Goal: Find specific page/section: Find specific page/section

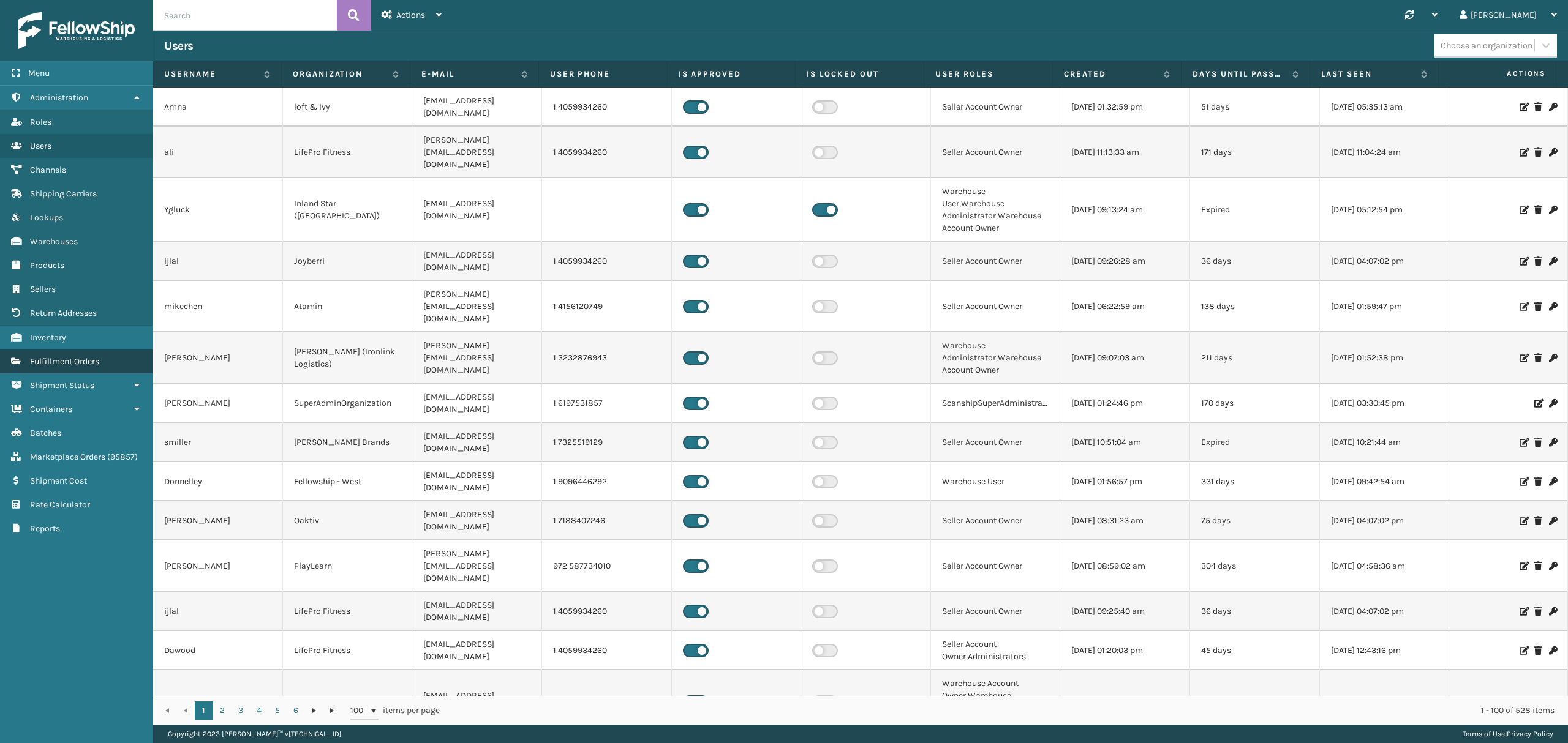
click at [77, 366] on span "Fulfillment Orders" at bounding box center [64, 361] width 69 height 10
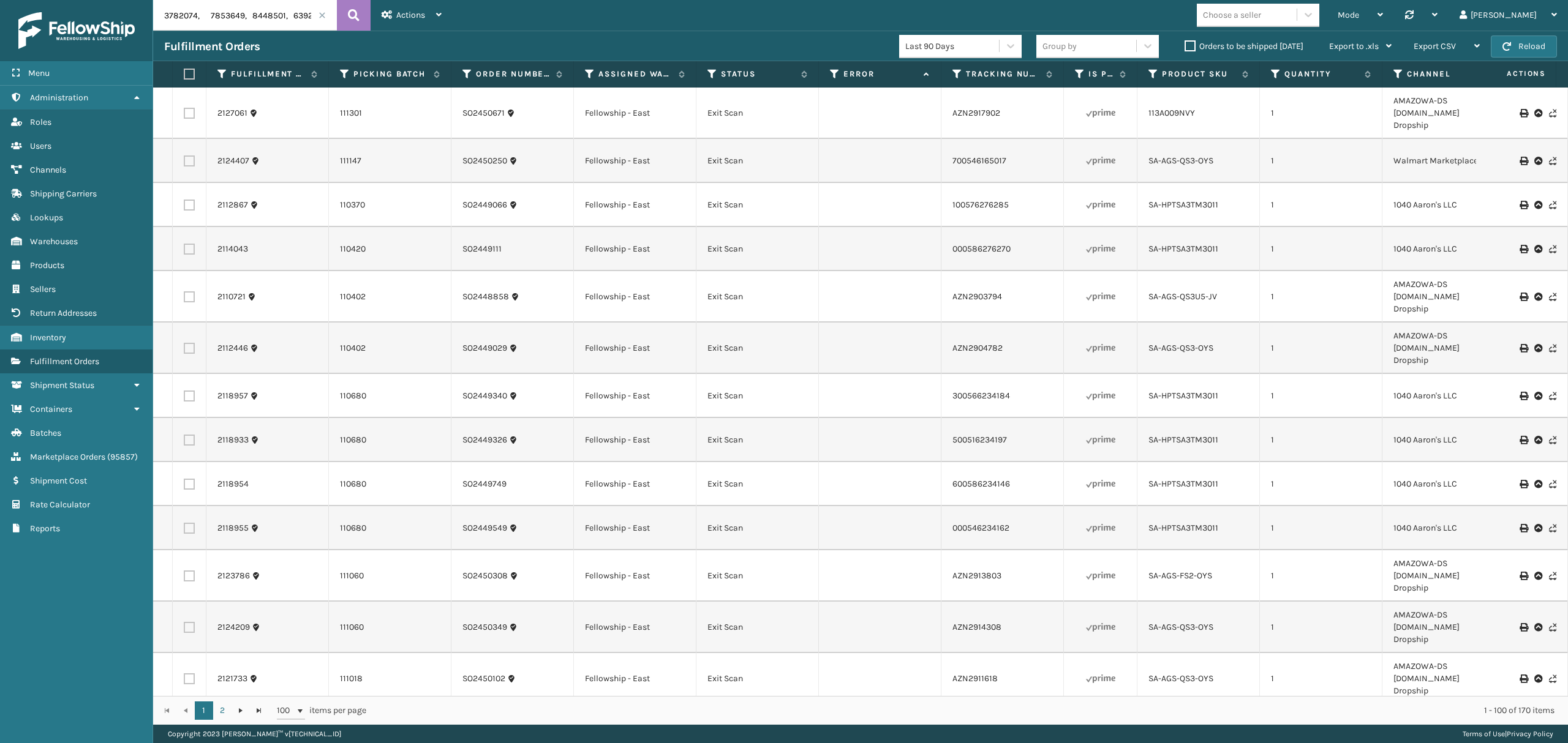
click at [319, 18] on span at bounding box center [322, 15] width 8 height 8
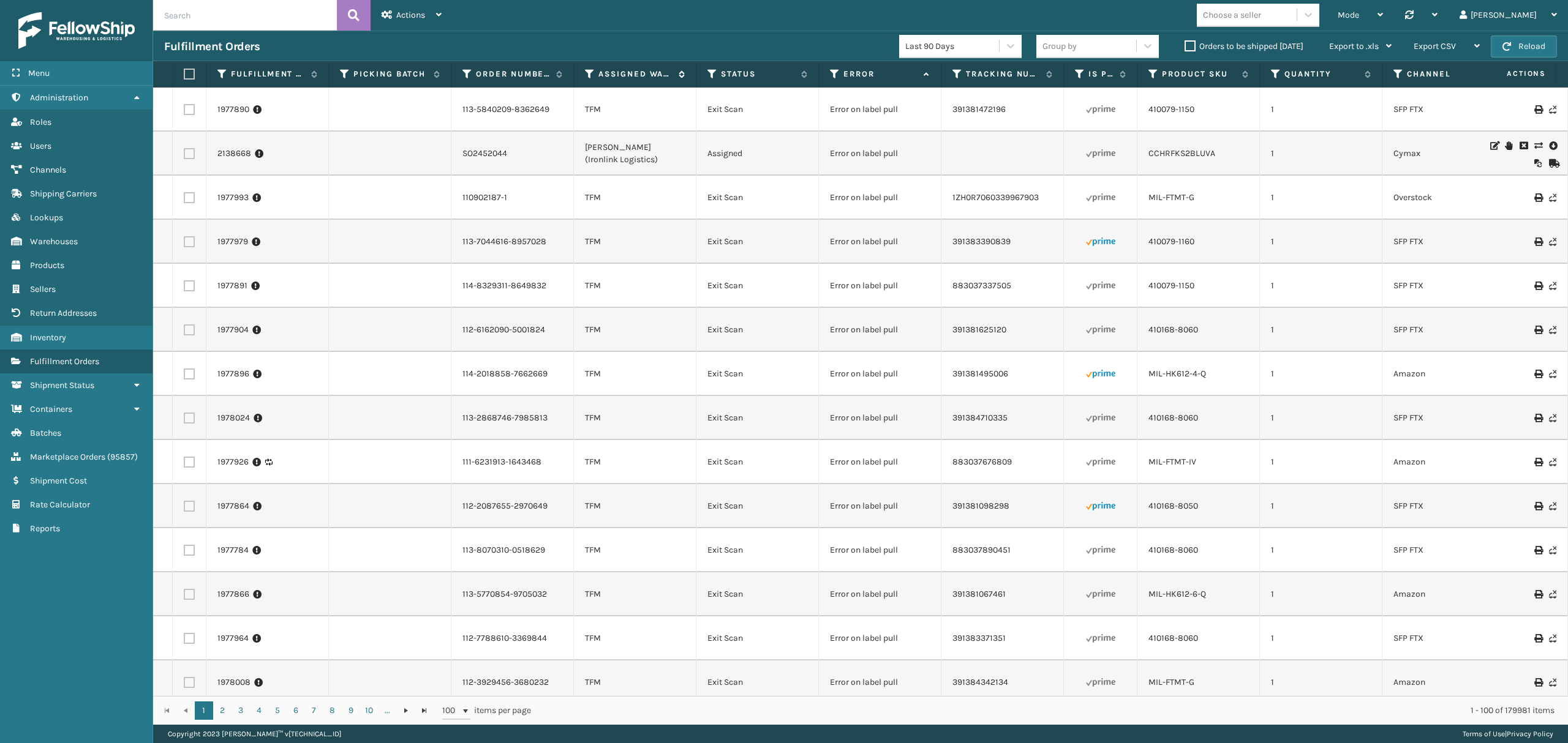
click at [593, 76] on icon at bounding box center [590, 74] width 10 height 11
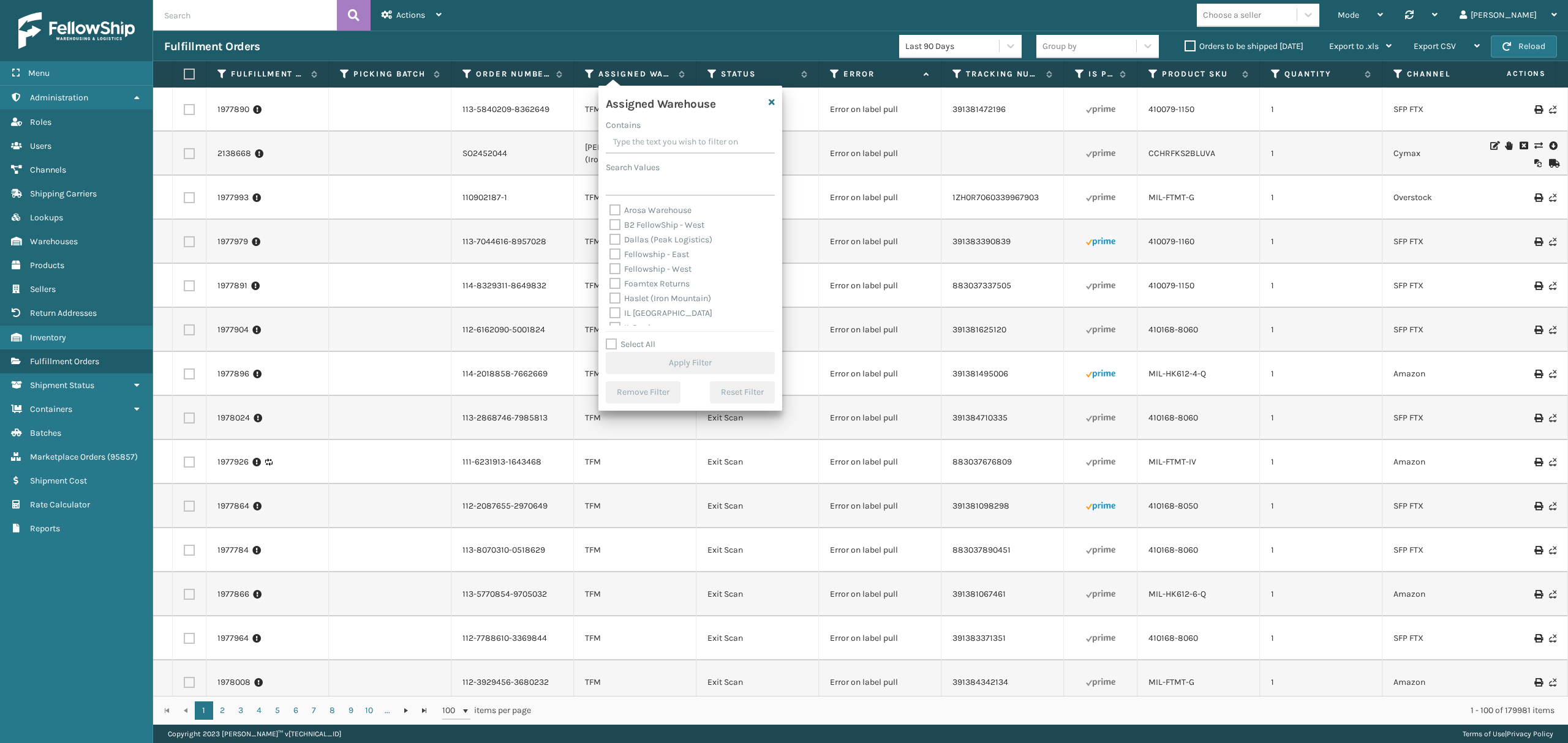
click at [647, 264] on label "Fellowship - West" at bounding box center [651, 269] width 82 height 10
click at [610, 263] on input "Fellowship - West" at bounding box center [610, 266] width 1 height 8
checkbox input "true"
click at [661, 364] on button "Apply Filter" at bounding box center [690, 363] width 169 height 22
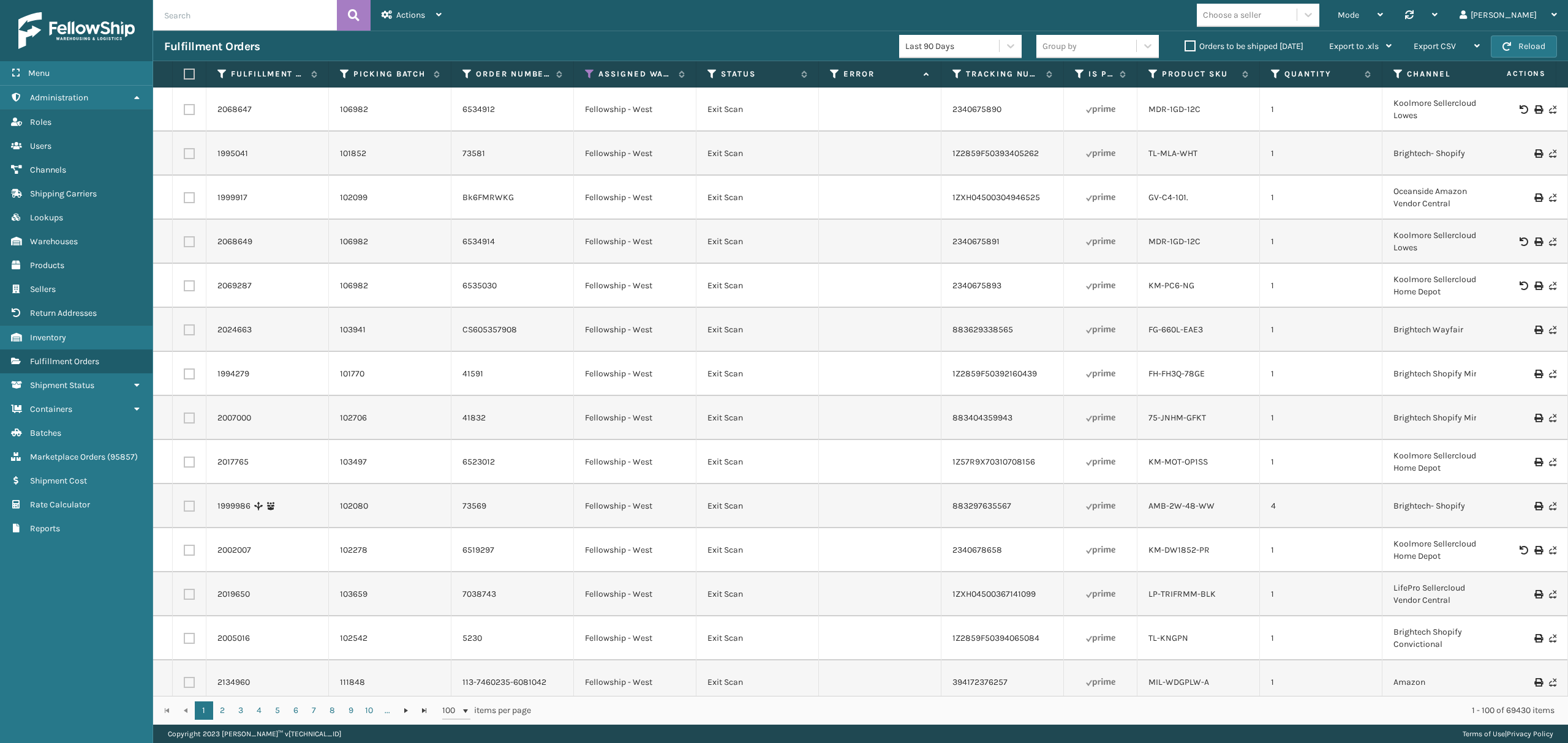
click at [715, 68] on th "Status" at bounding box center [758, 74] width 122 height 26
click at [709, 71] on icon at bounding box center [712, 74] width 10 height 11
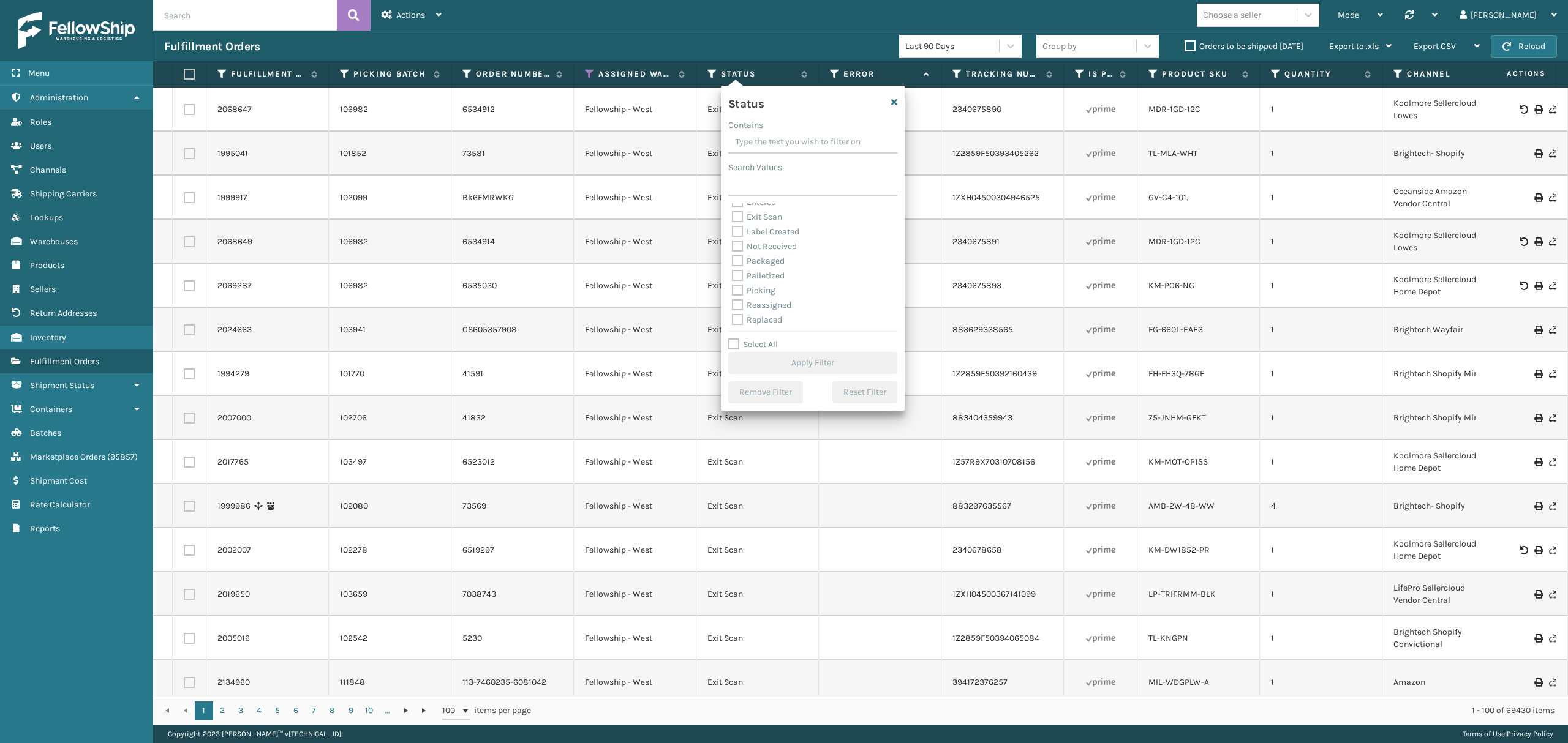
scroll to position [69, 0]
click at [1192, 48] on label "Orders to be shipped [DATE]" at bounding box center [1244, 46] width 119 height 10
click at [1185, 47] on input "Orders to be shipped [DATE]" at bounding box center [1184, 43] width 1 height 8
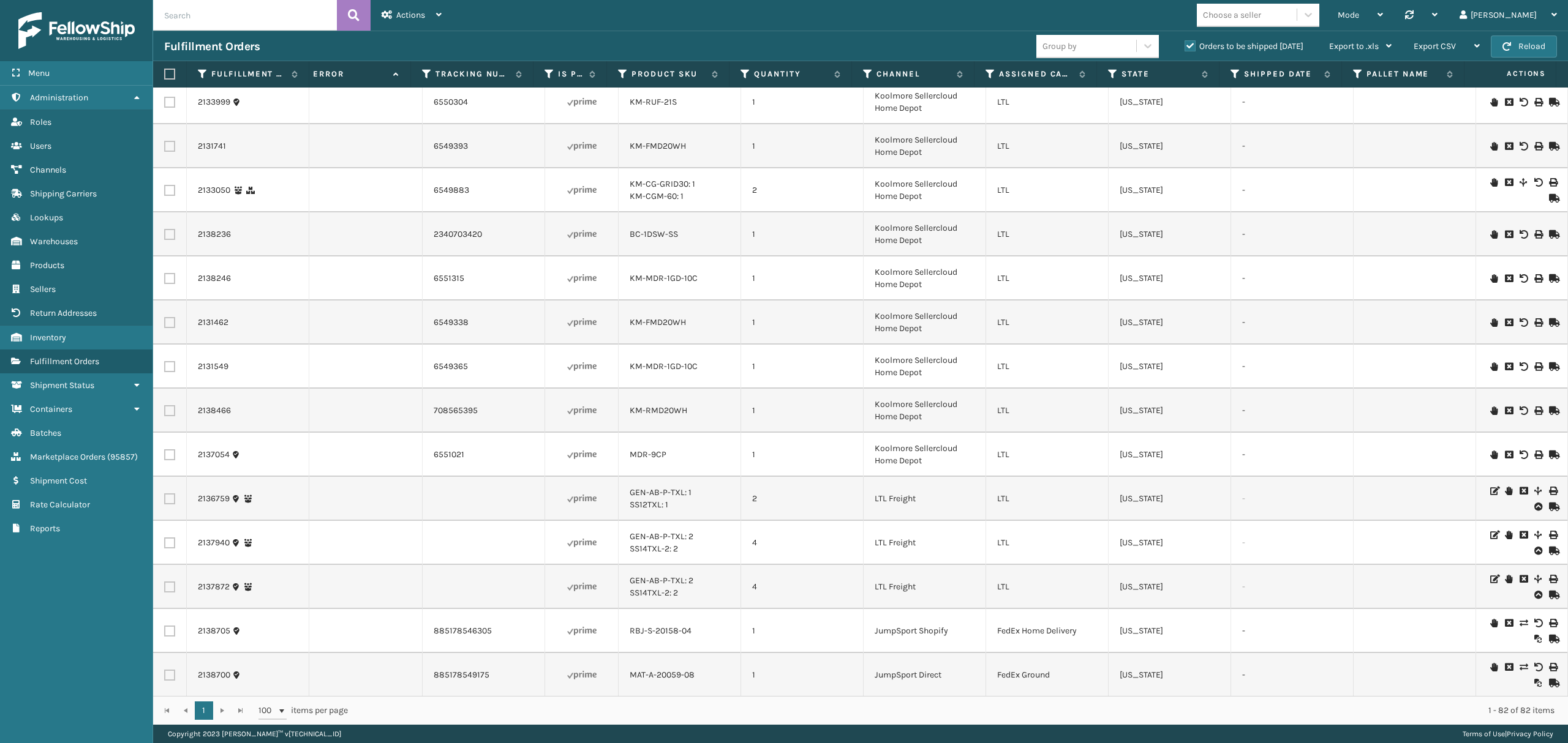
scroll to position [898, 530]
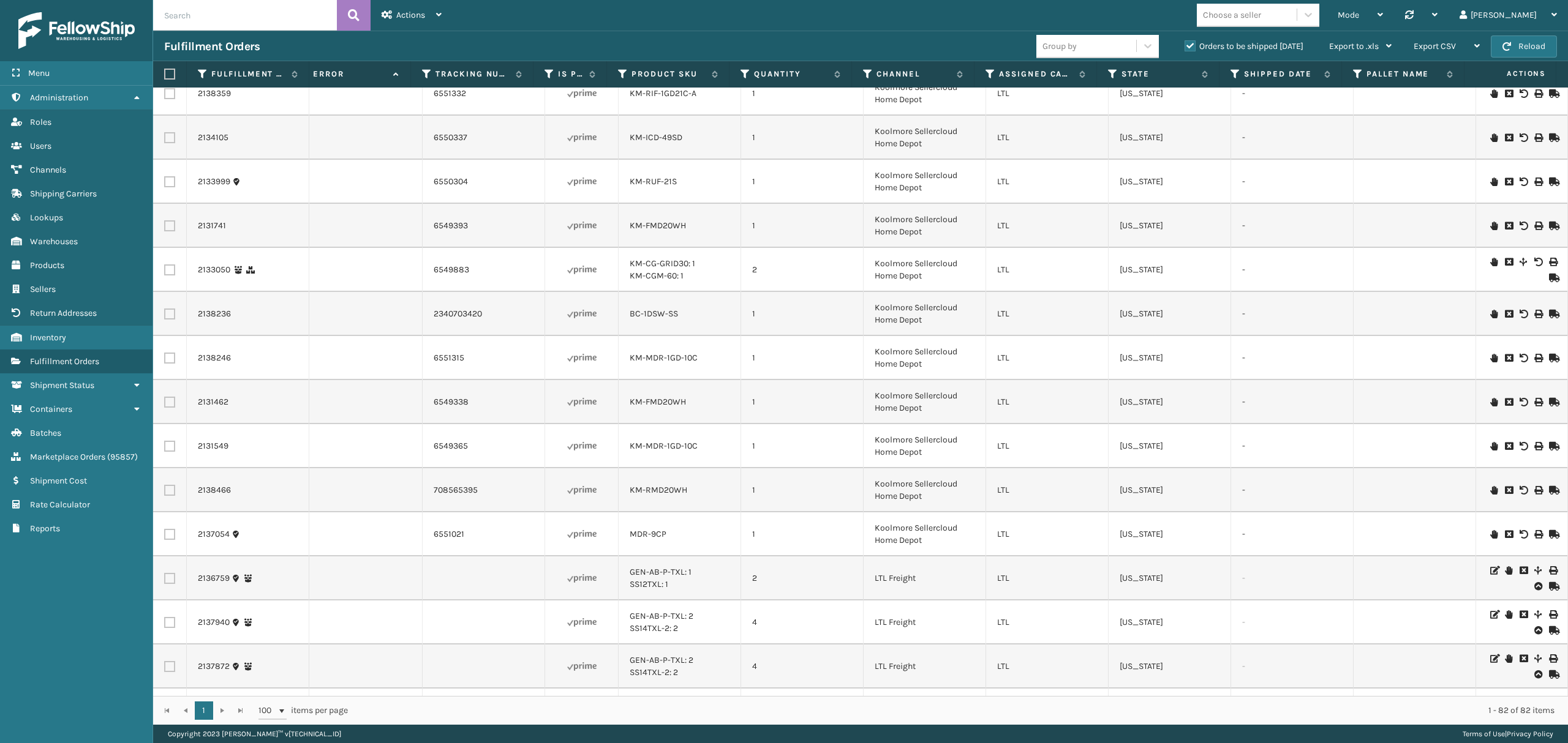
click at [988, 86] on th "Assigned Carrier Service" at bounding box center [1035, 74] width 122 height 26
click at [986, 79] on th "Assigned Carrier Service" at bounding box center [1035, 74] width 122 height 26
click at [988, 76] on icon at bounding box center [990, 74] width 10 height 11
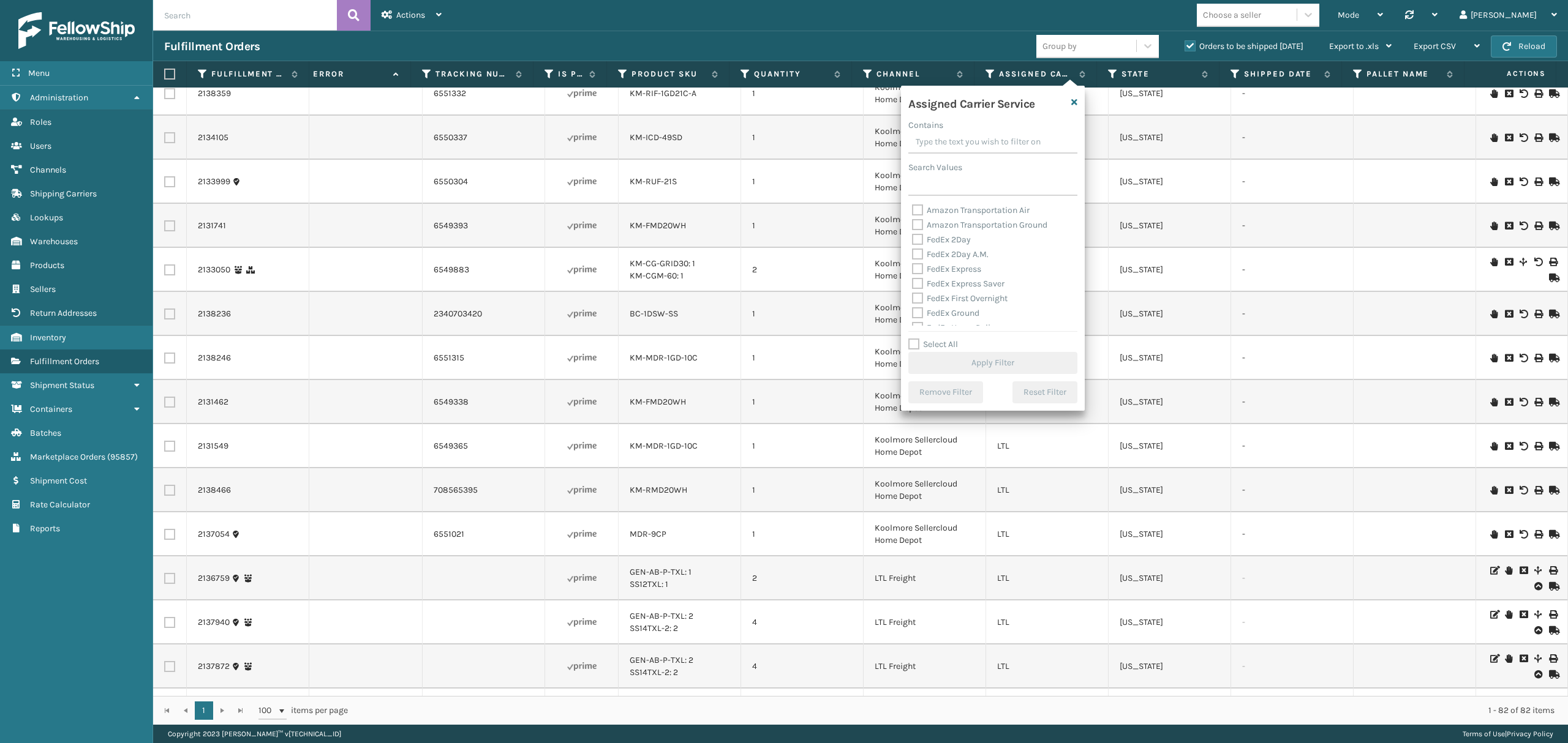
click at [920, 344] on label "Select All" at bounding box center [932, 344] width 49 height 10
click at [920, 338] on input "Select All" at bounding box center [1000, 338] width 184 height 1
checkbox input "true"
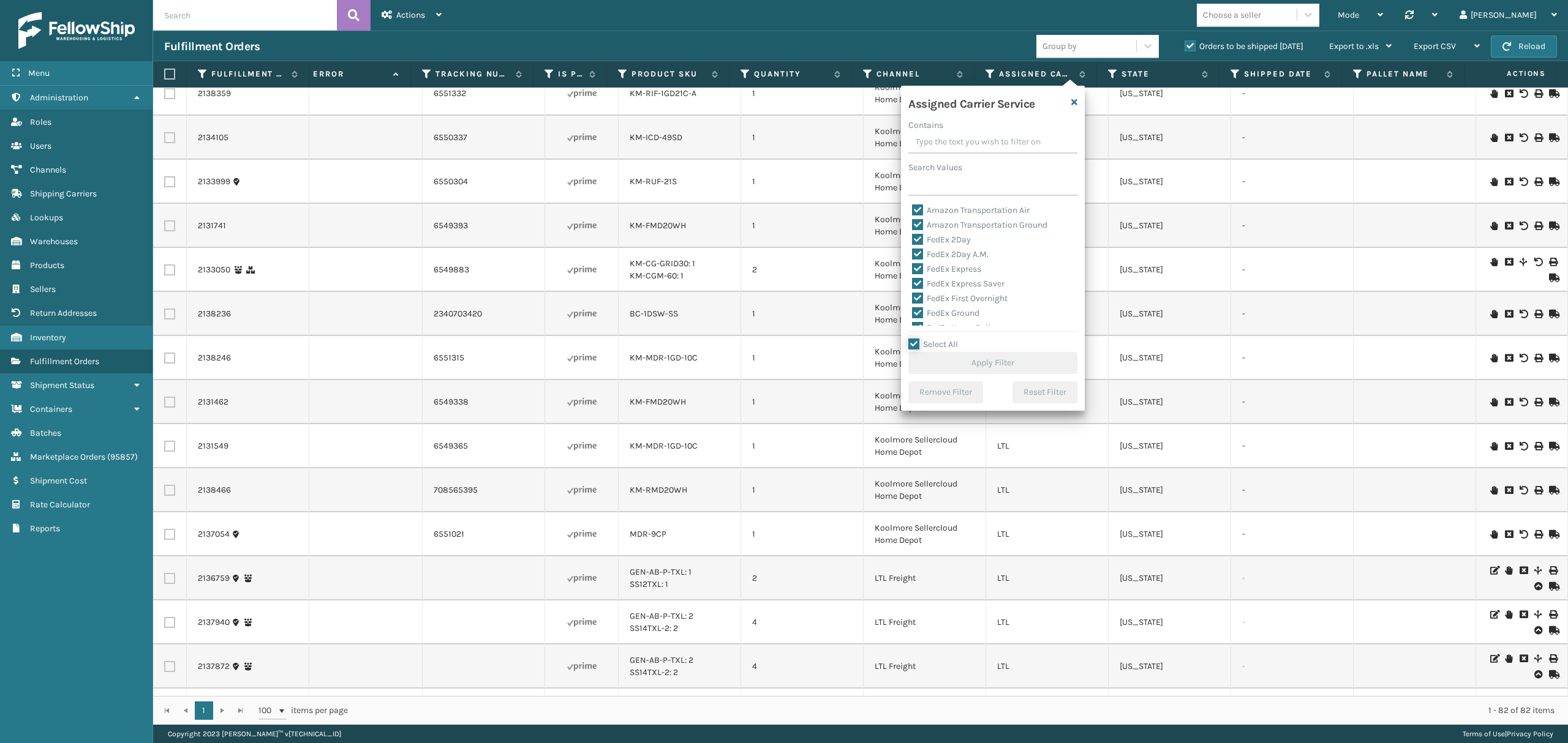
checkbox input "true"
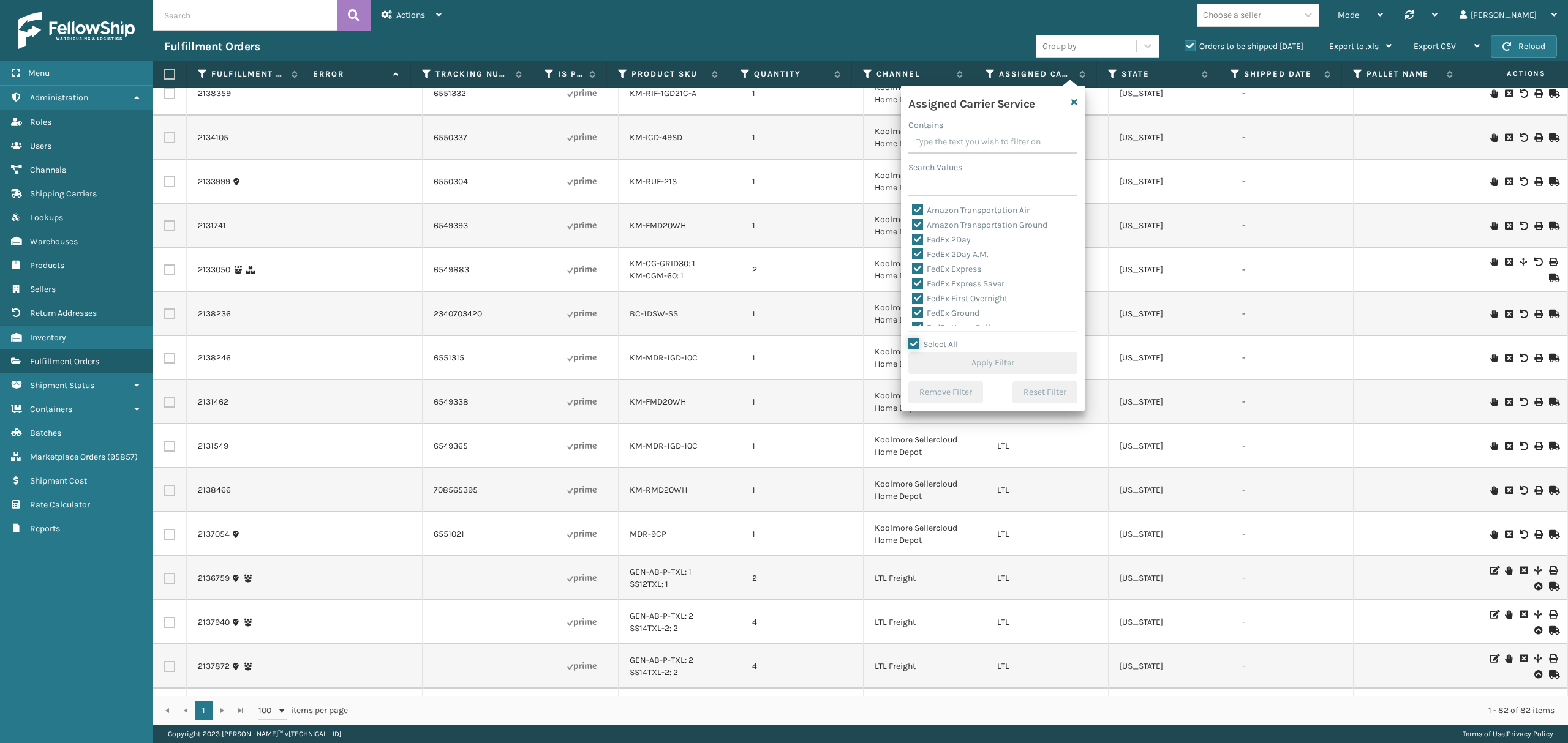
checkbox input "true"
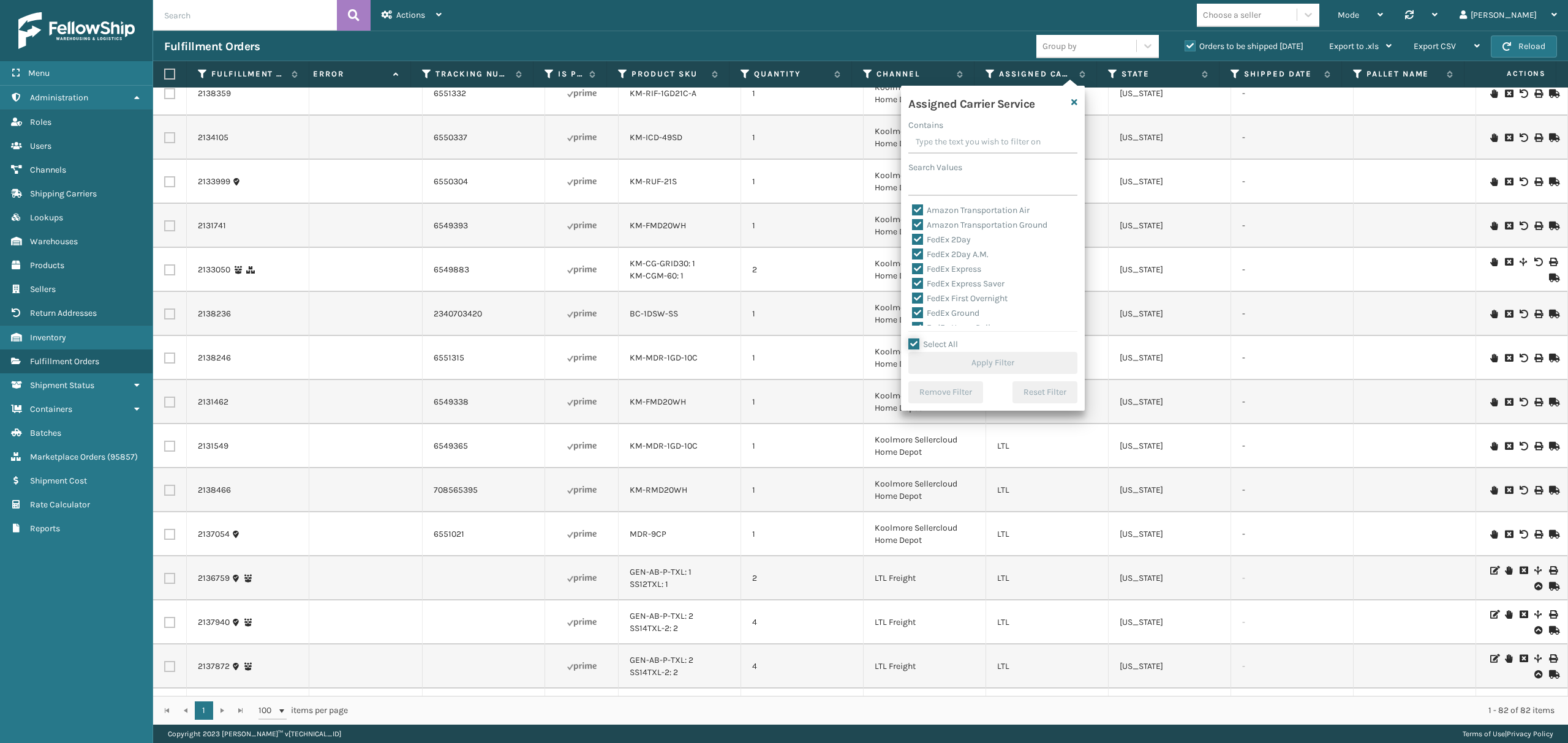
checkbox input "true"
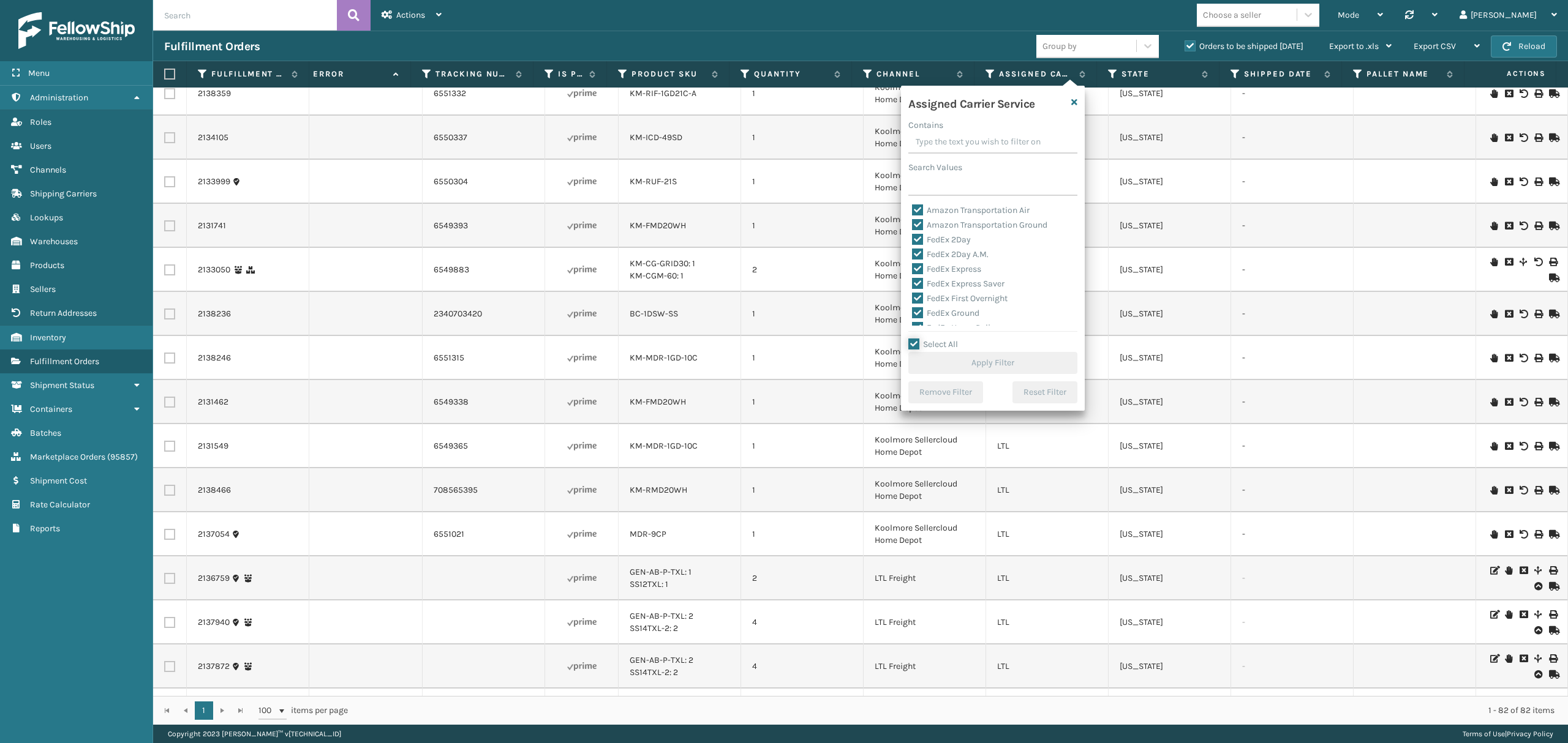
checkbox input "true"
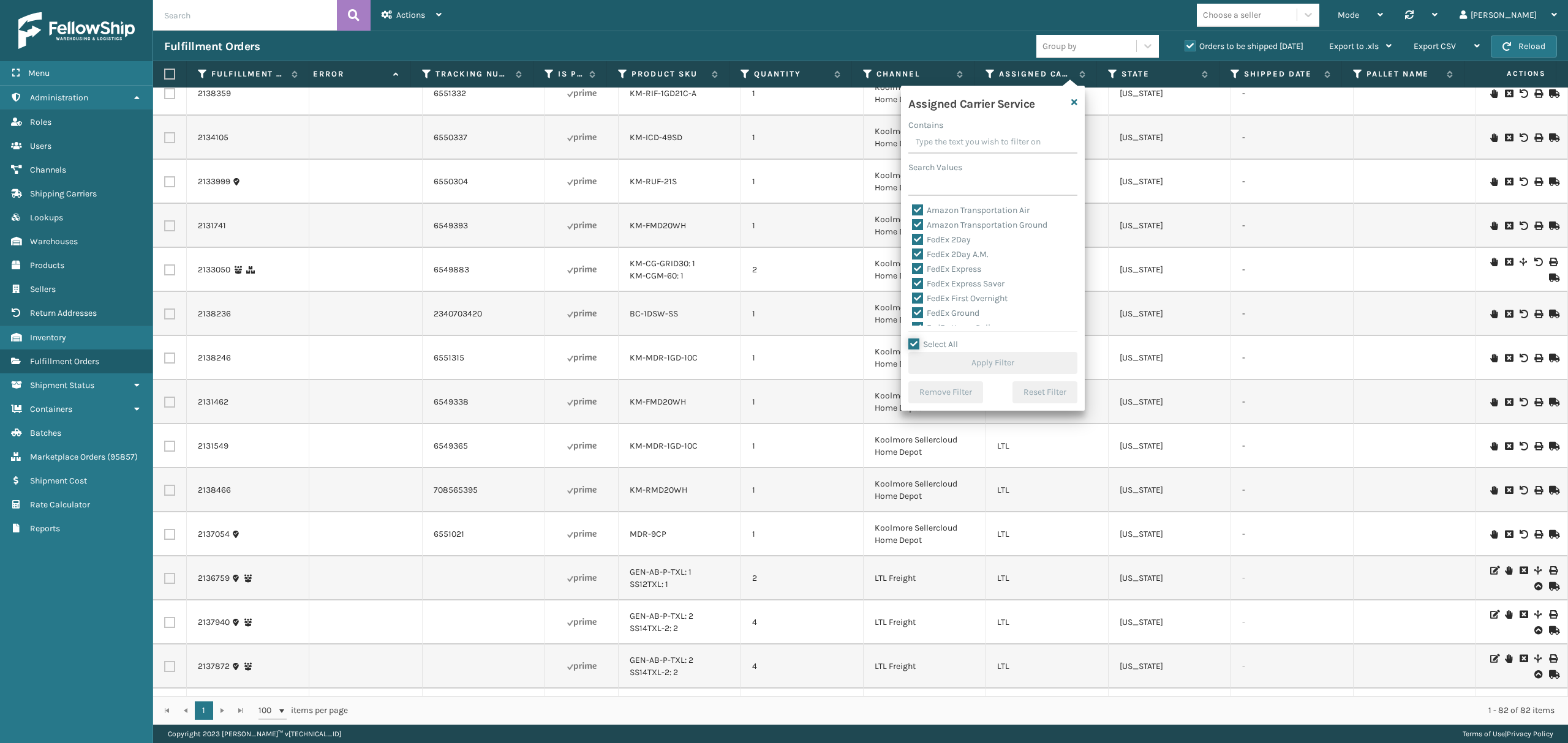
checkbox input "true"
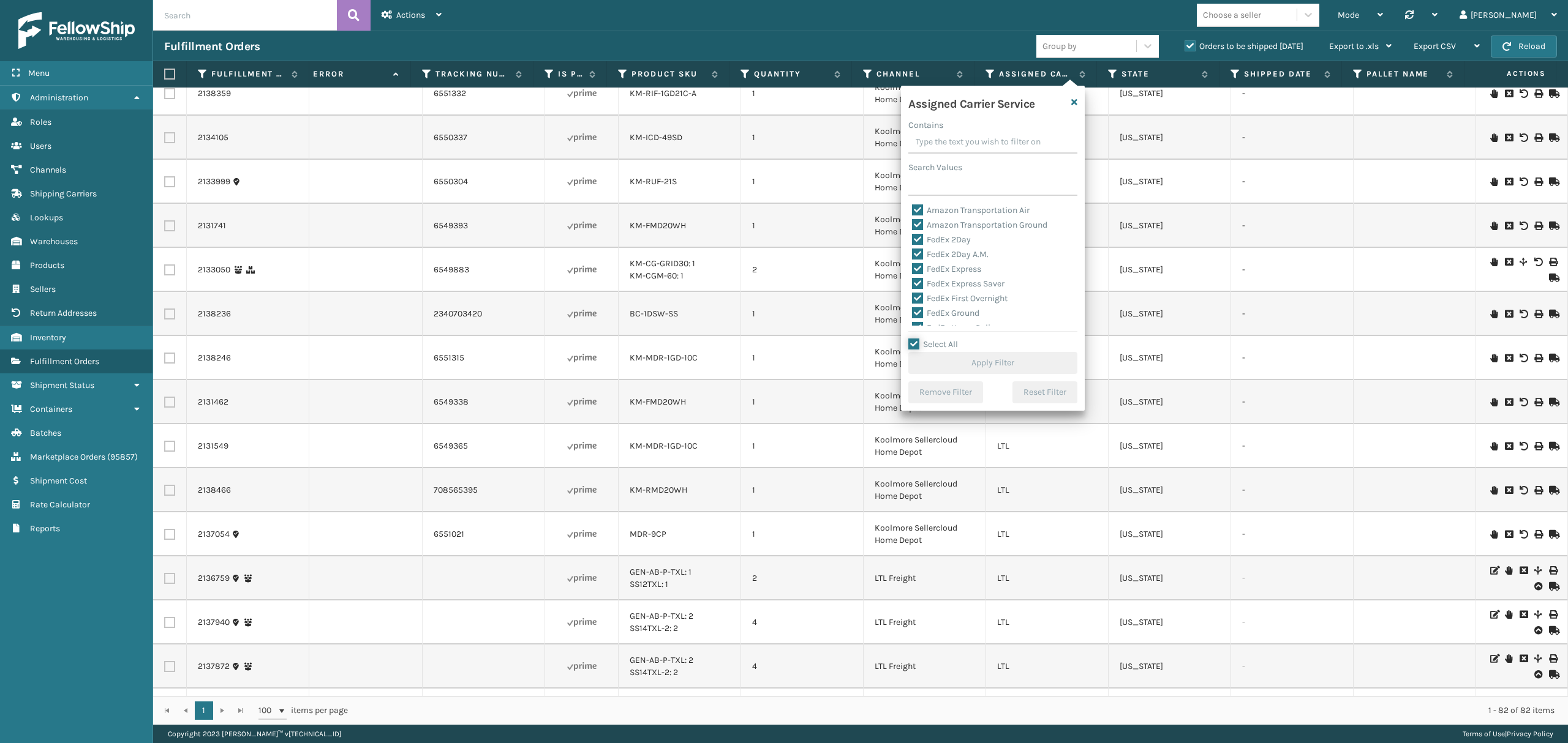
checkbox input "true"
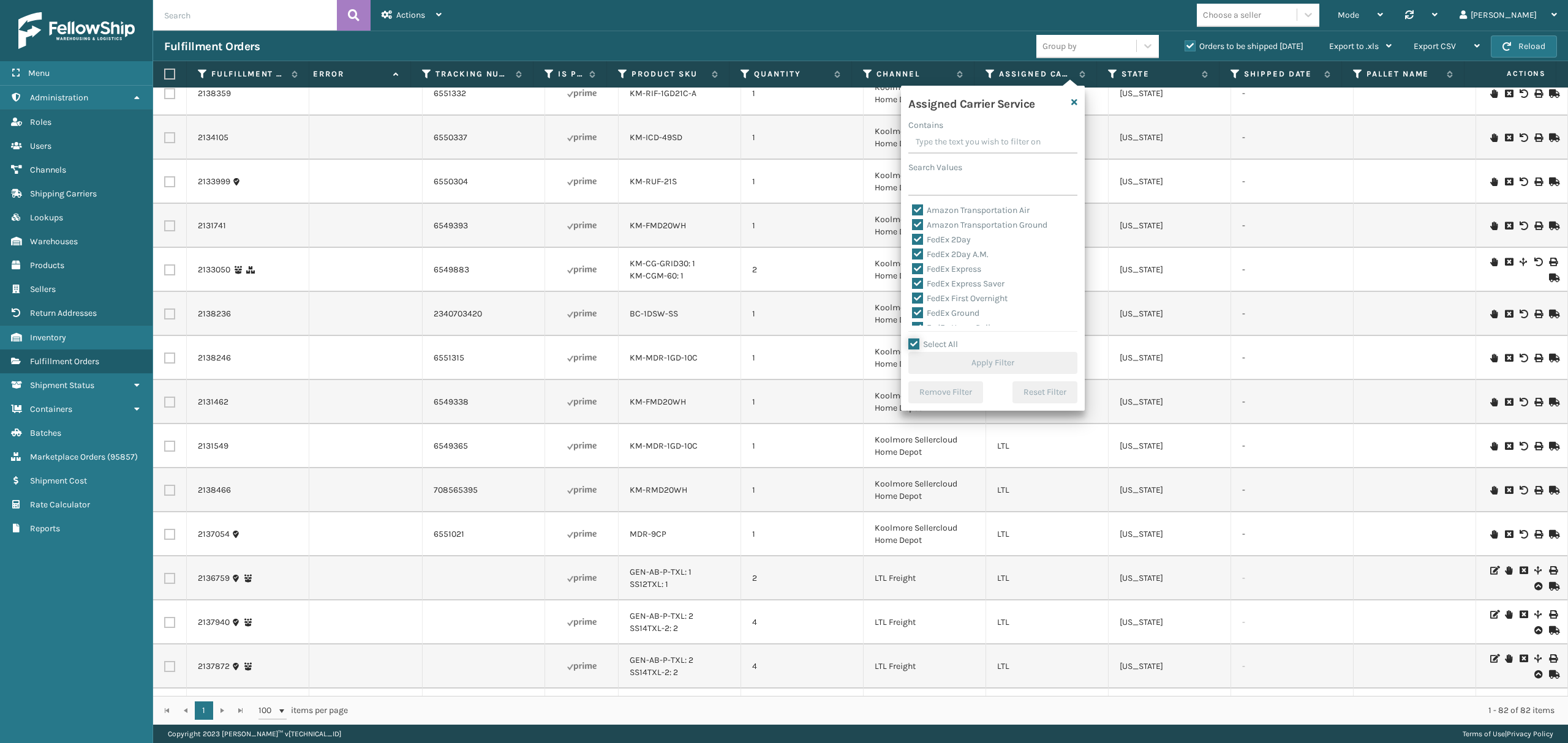
checkbox input "true"
click at [926, 218] on label "LTL" at bounding box center [926, 223] width 27 height 10
click at [912, 218] on input "LTL" at bounding box center [912, 221] width 1 height 8
checkbox input "false"
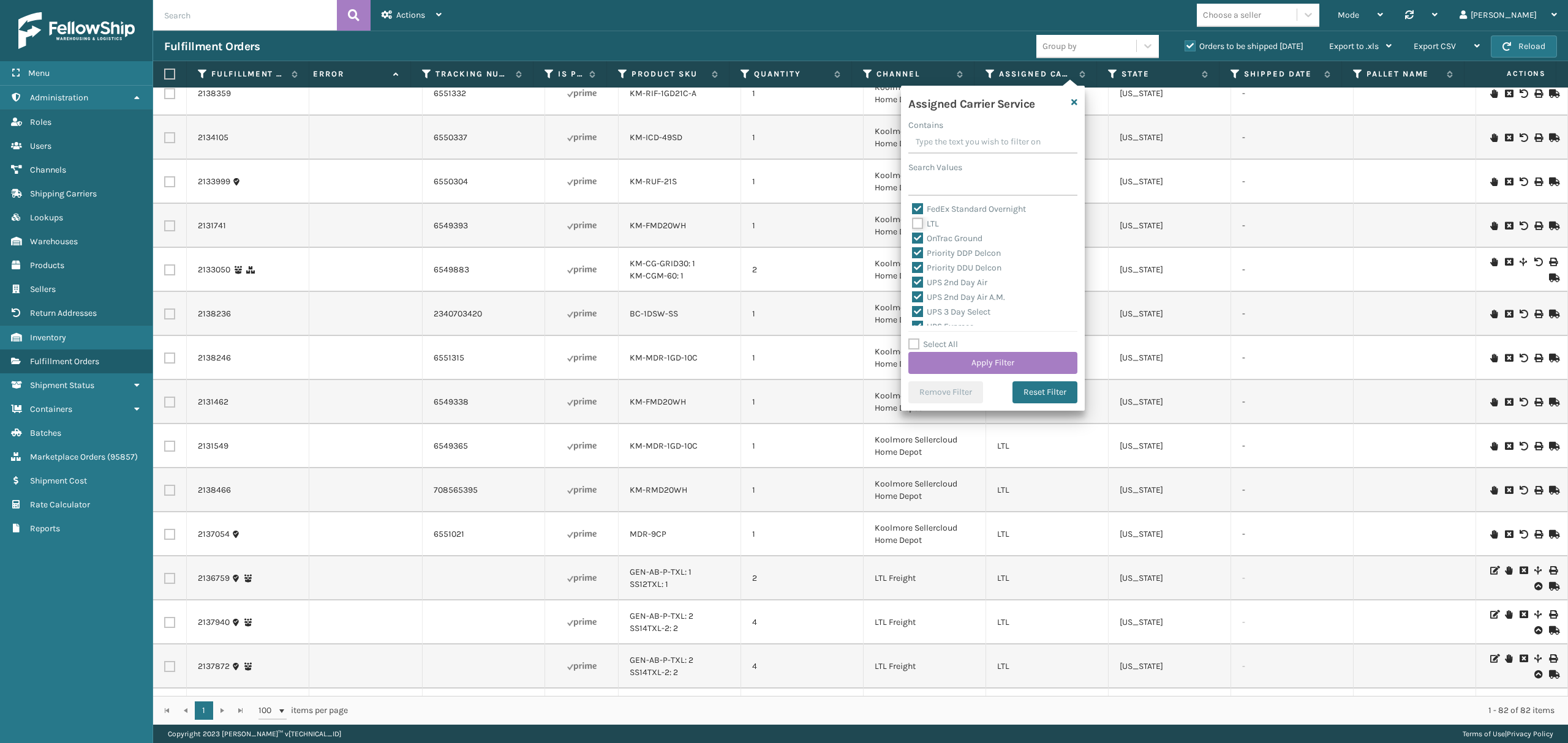
checkbox input "false"
click at [1008, 367] on button "Apply Filter" at bounding box center [993, 363] width 169 height 22
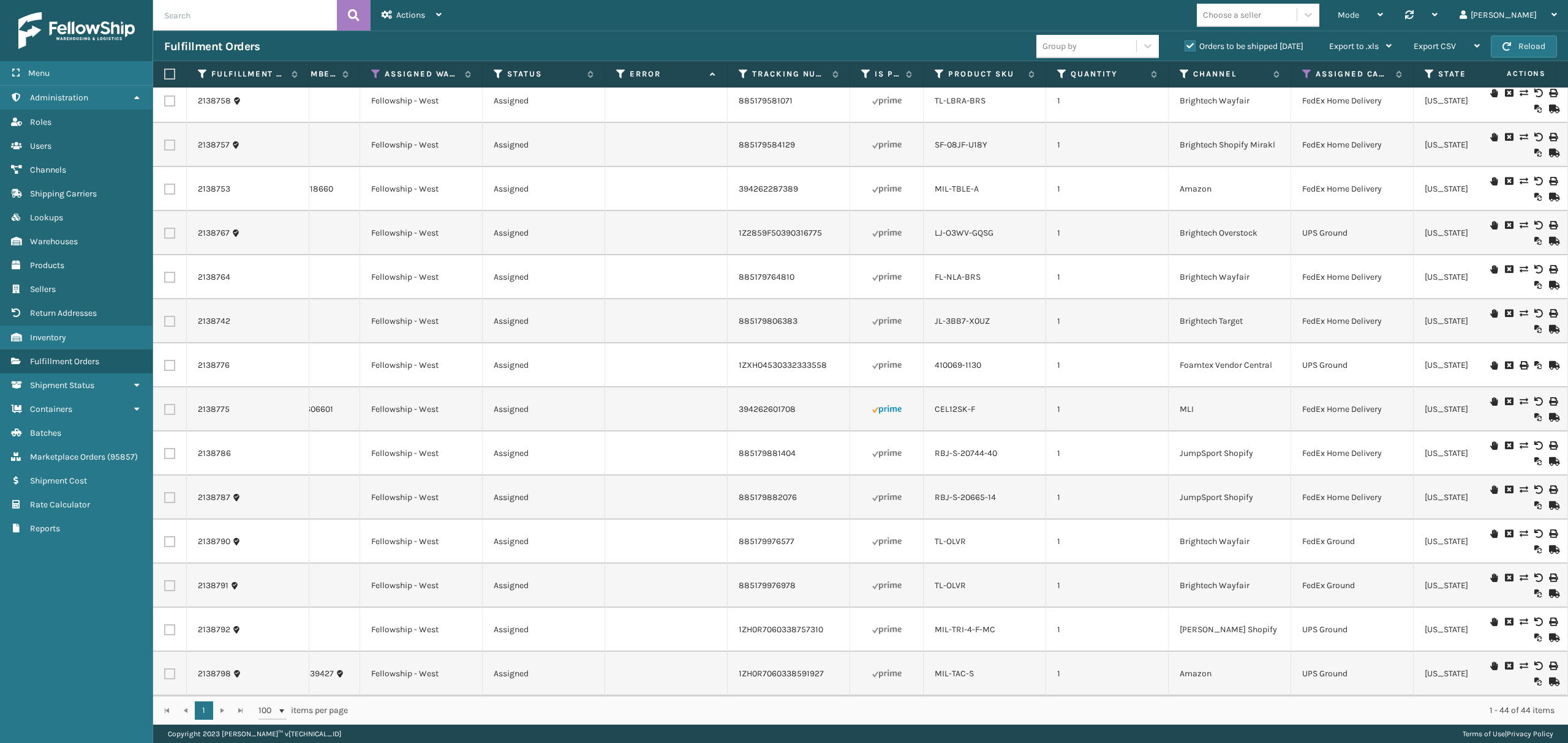
scroll to position [0, 0]
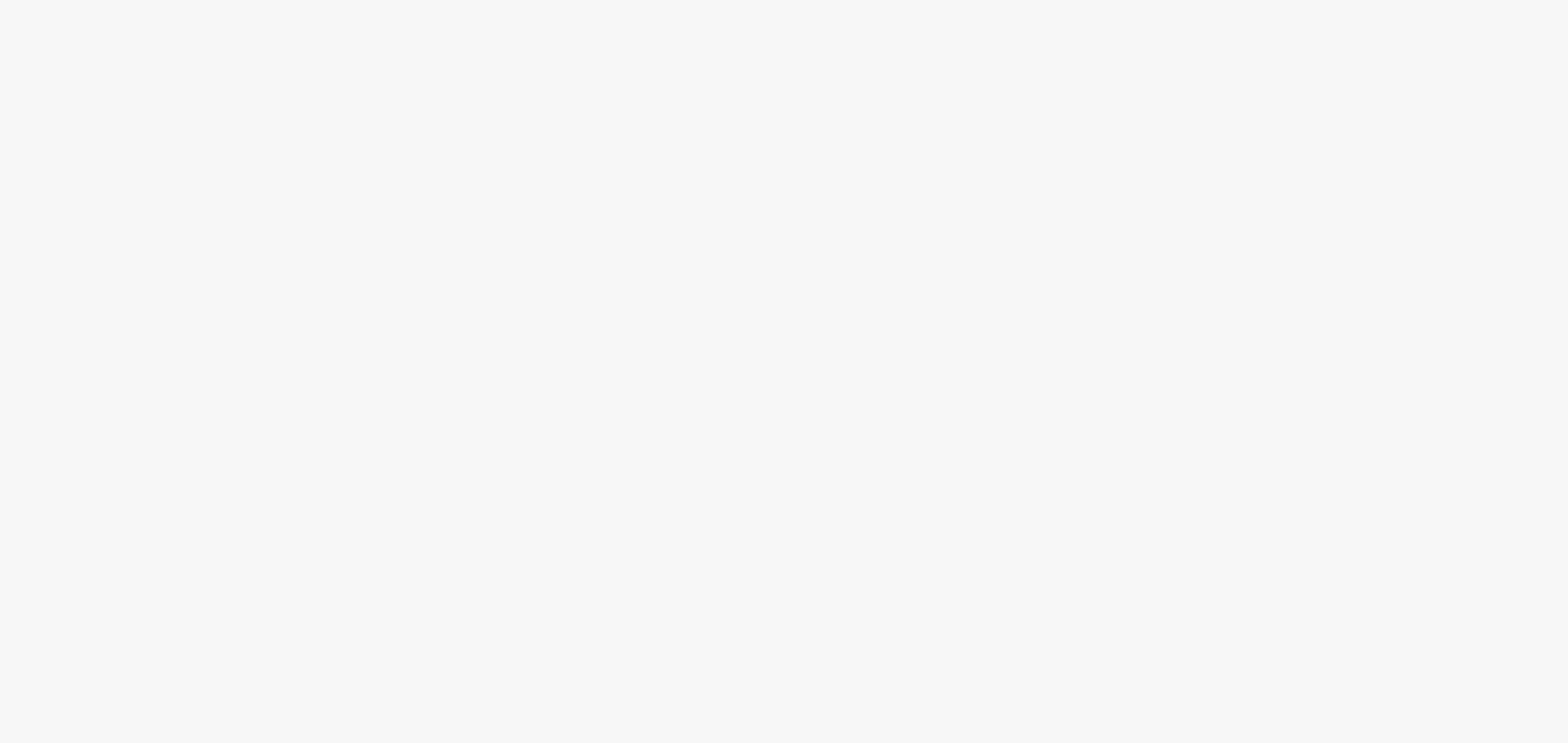
click at [606, 405] on body at bounding box center [784, 371] width 1568 height 743
click at [551, 439] on body at bounding box center [784, 371] width 1568 height 743
click at [544, 437] on body at bounding box center [784, 371] width 1568 height 743
